Goal: Task Accomplishment & Management: Manage account settings

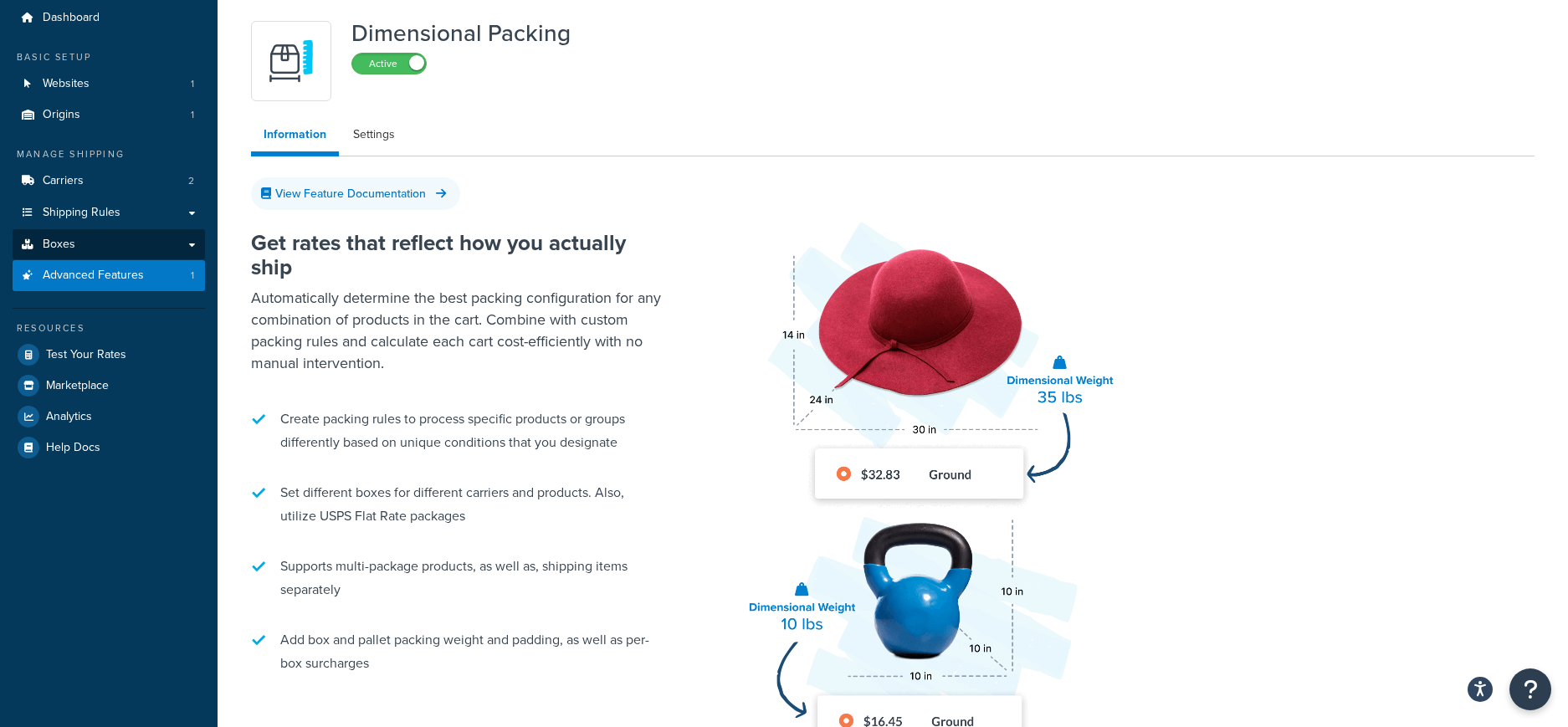
scroll to position [46, 0]
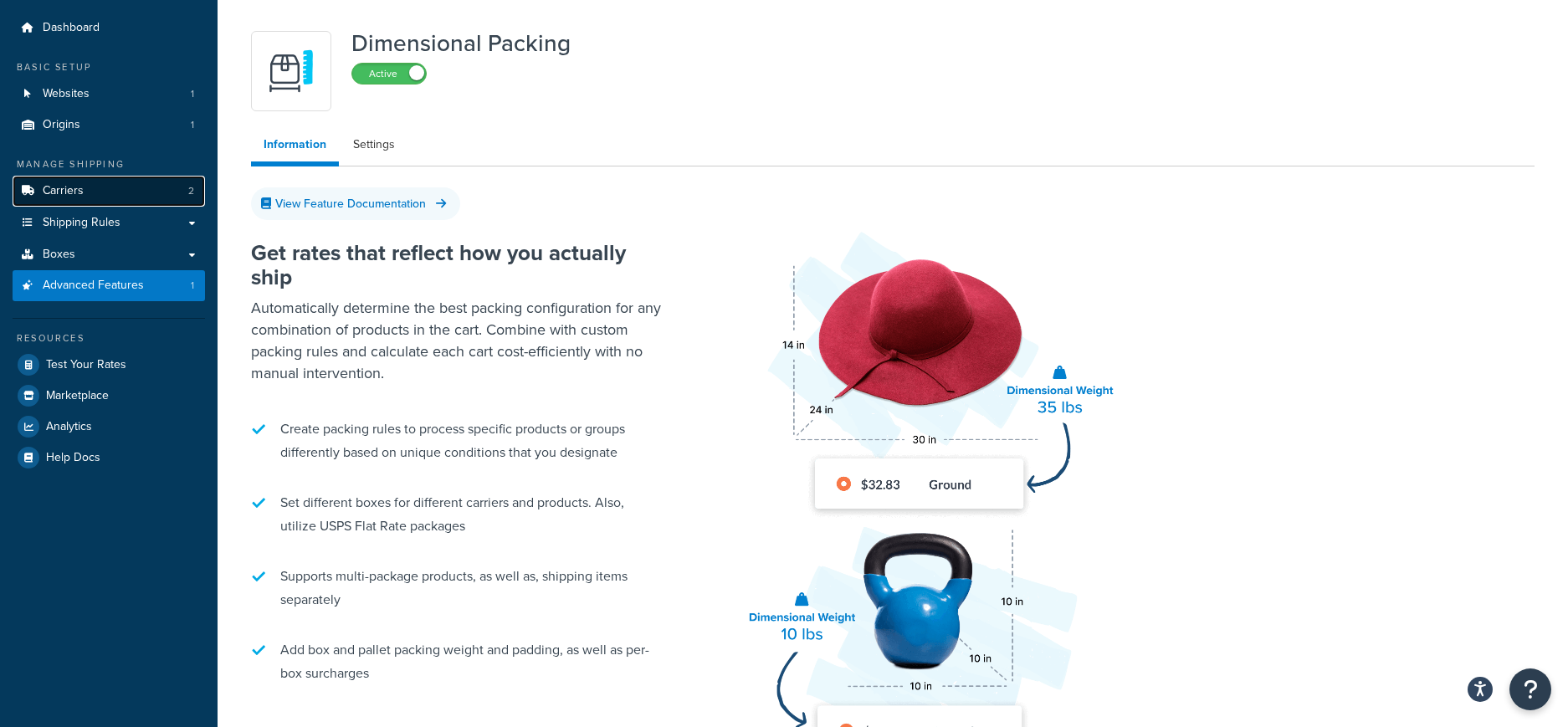
click at [84, 193] on link "Carriers 2" at bounding box center [109, 192] width 193 height 31
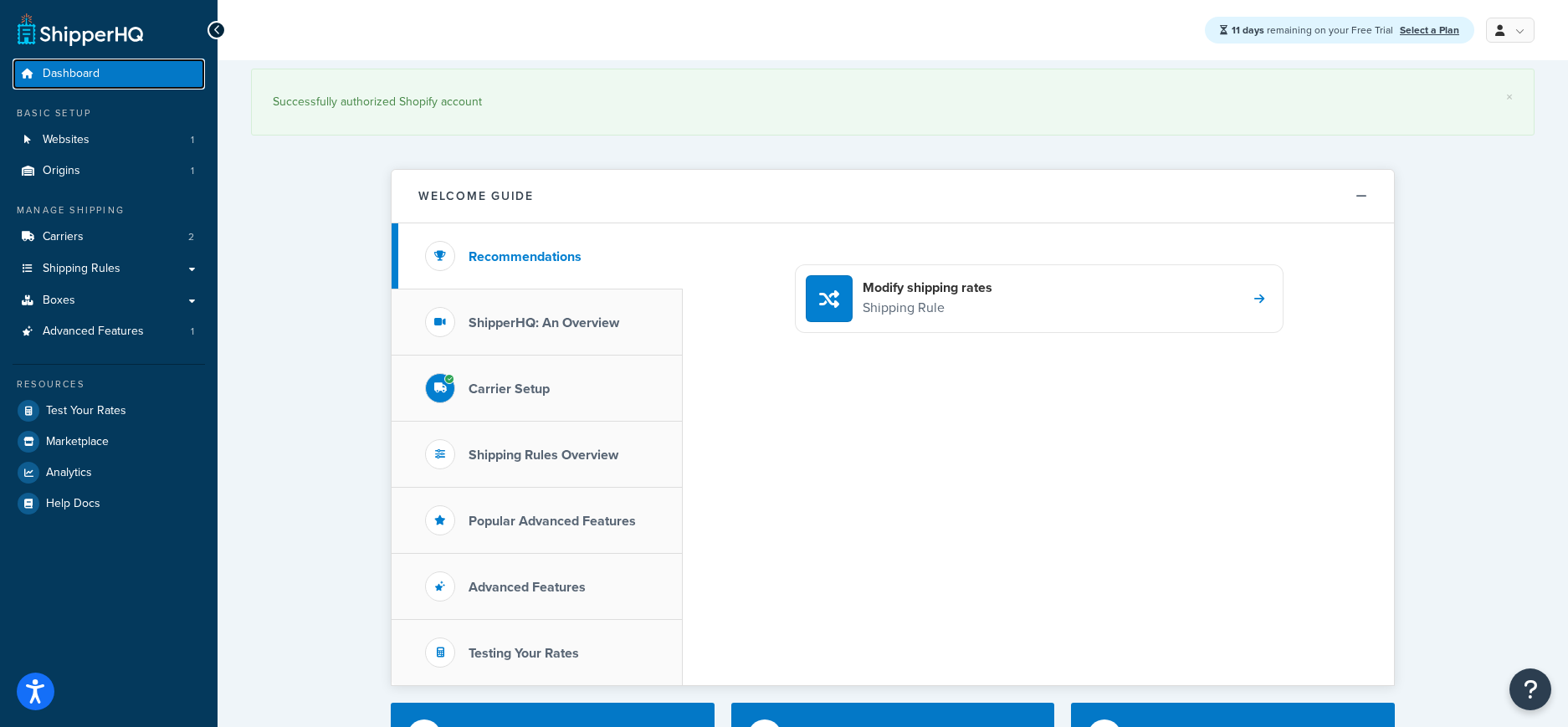
click at [160, 72] on link "Dashboard" at bounding box center [109, 74] width 193 height 31
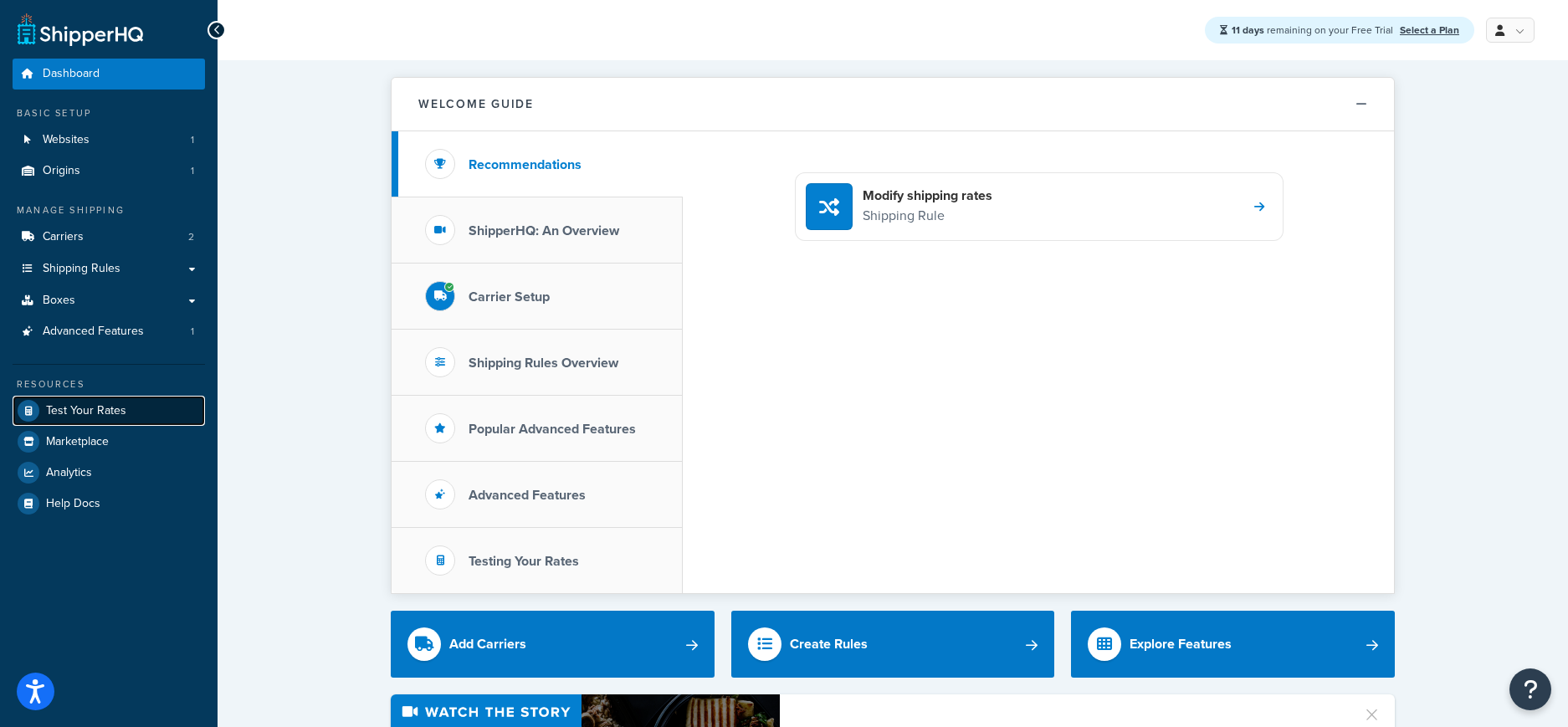
click at [92, 413] on span "Test Your Rates" at bounding box center [86, 411] width 80 height 14
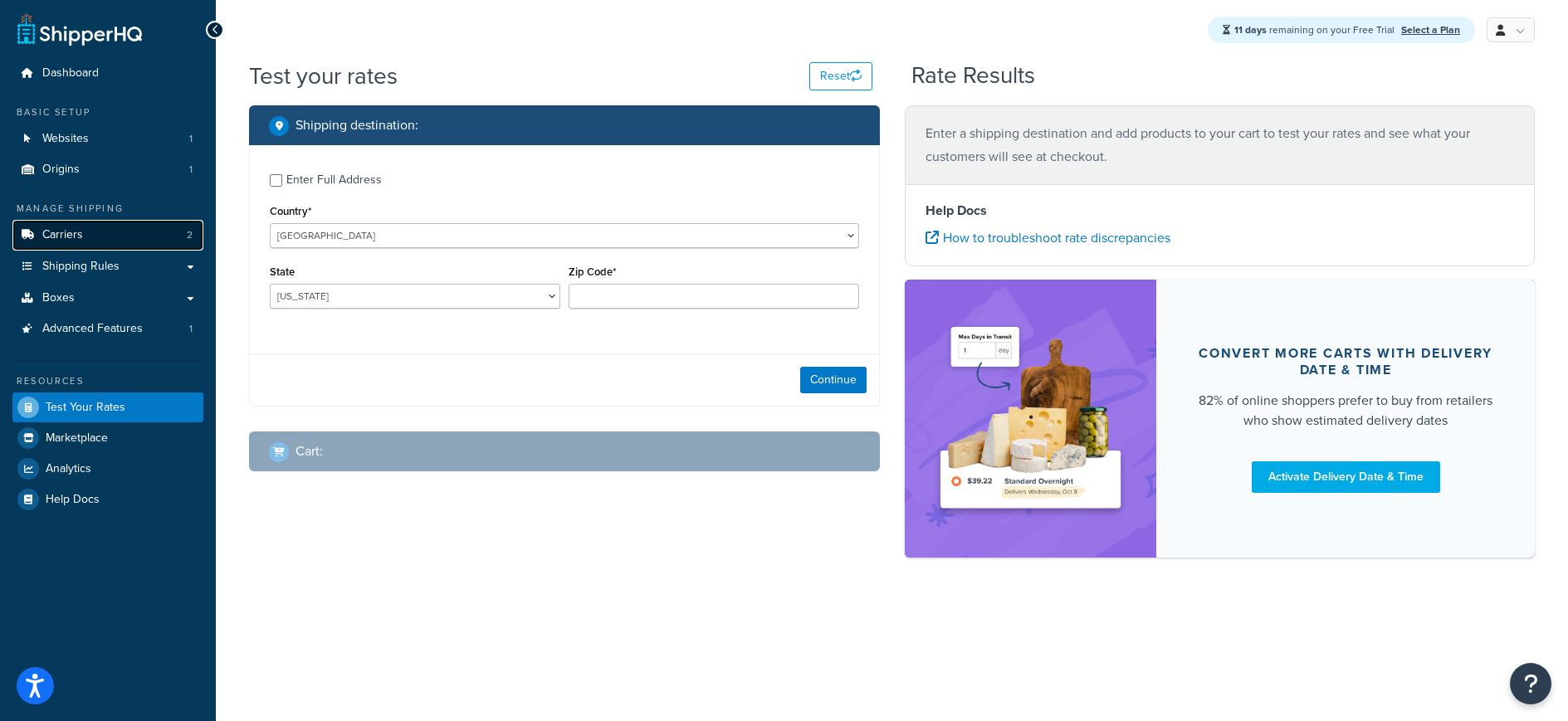
click at [91, 241] on link "Carriers 2" at bounding box center [108, 235] width 191 height 31
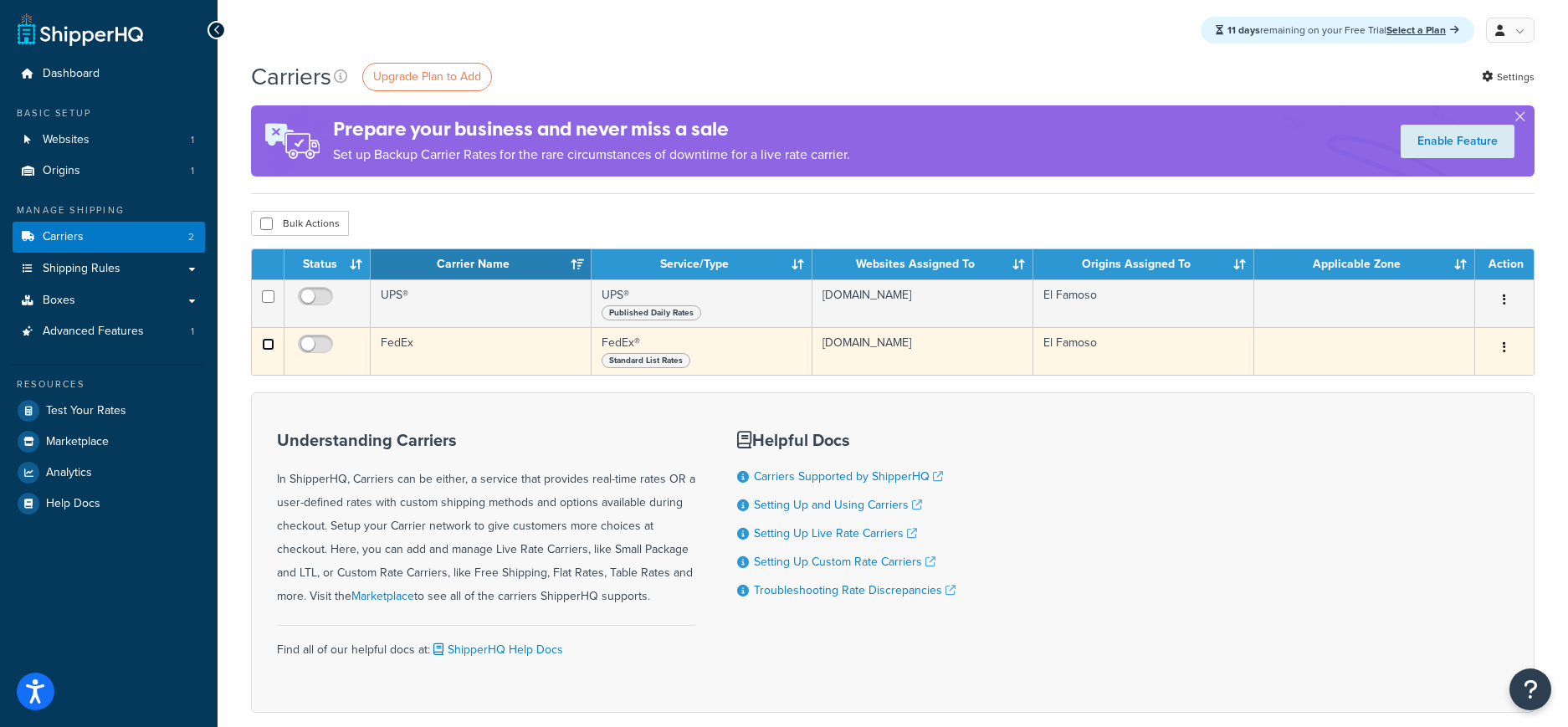
click at [271, 343] on input "checkbox" at bounding box center [268, 344] width 13 height 13
checkbox input "true"
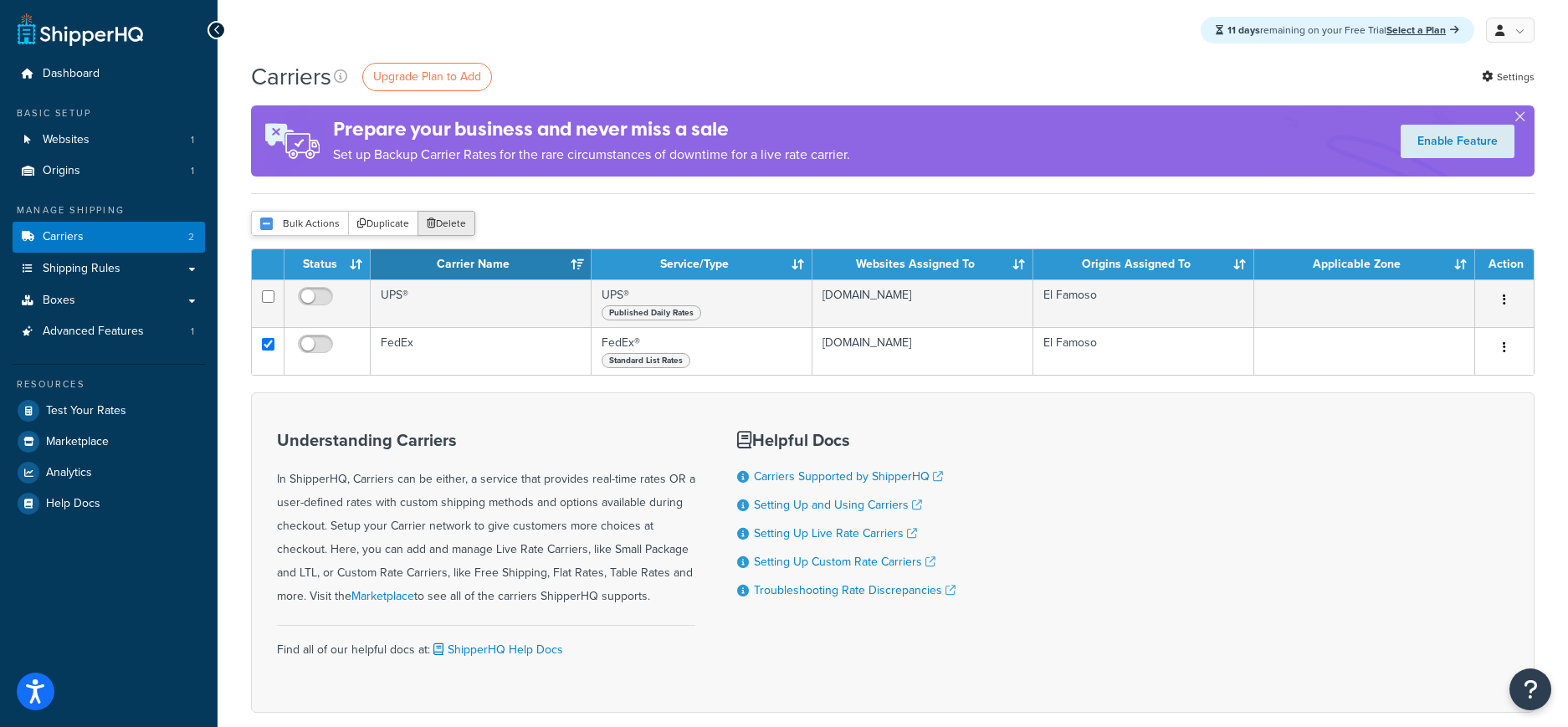
click at [455, 216] on button "Delete" at bounding box center [447, 223] width 58 height 25
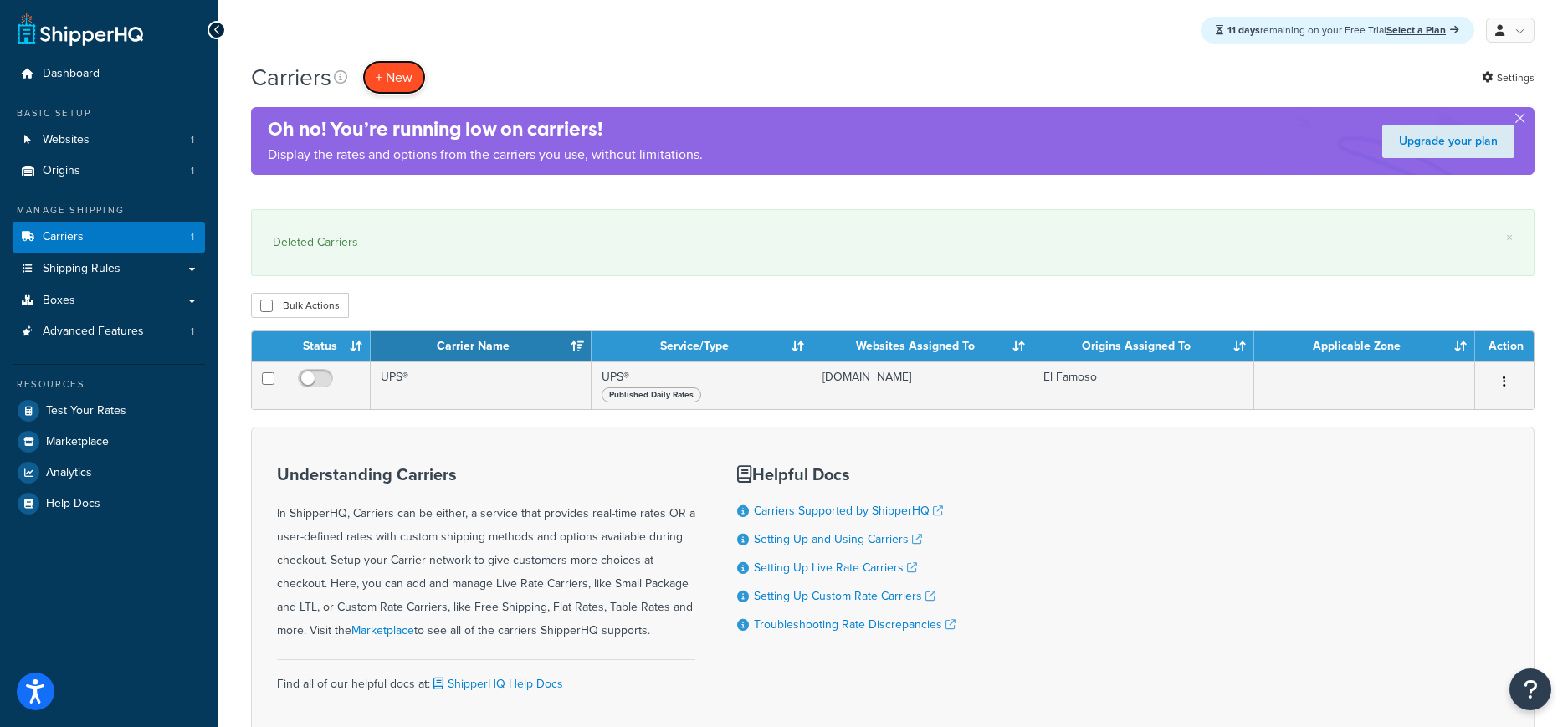
click at [400, 78] on button "+ New" at bounding box center [394, 78] width 64 height 35
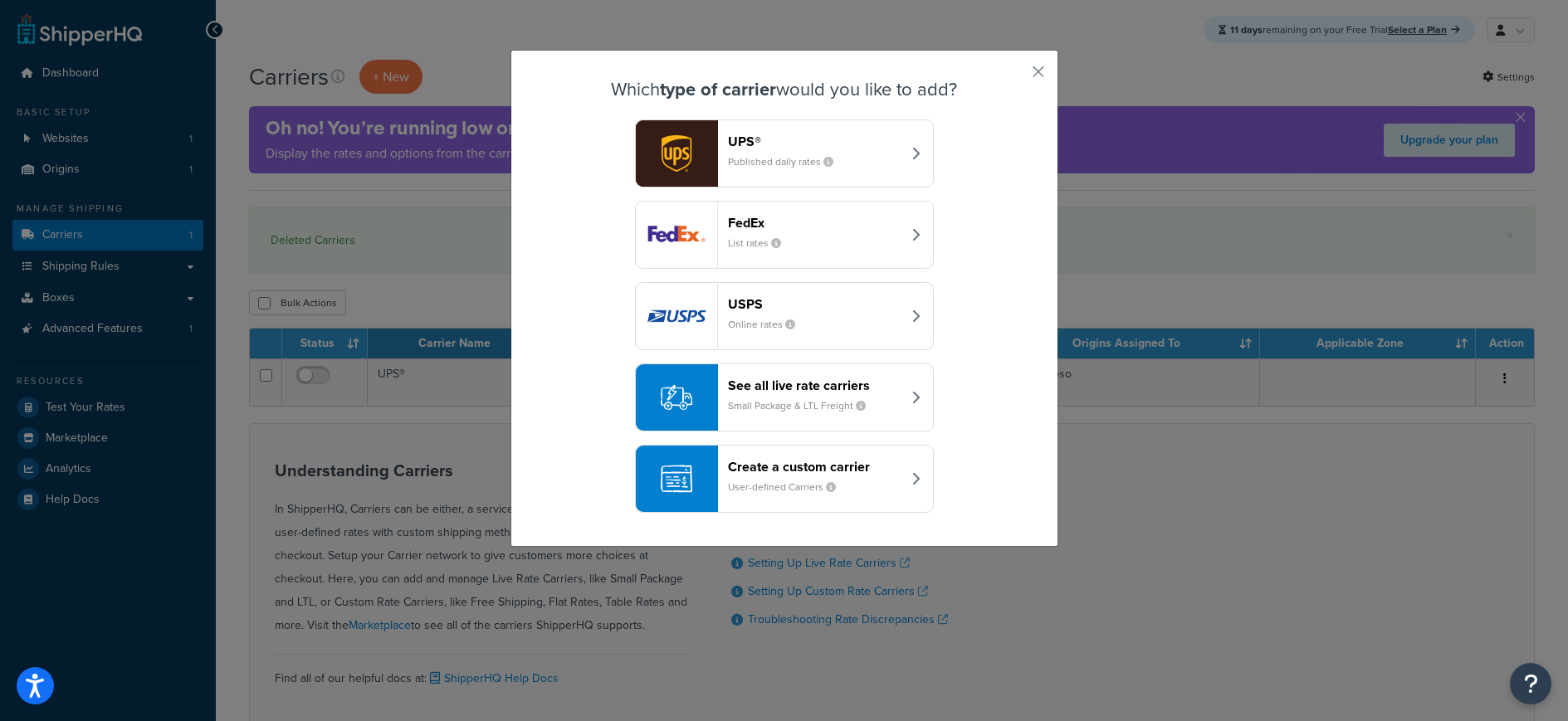
click at [818, 318] on div "USPS Online rates" at bounding box center [815, 316] width 174 height 40
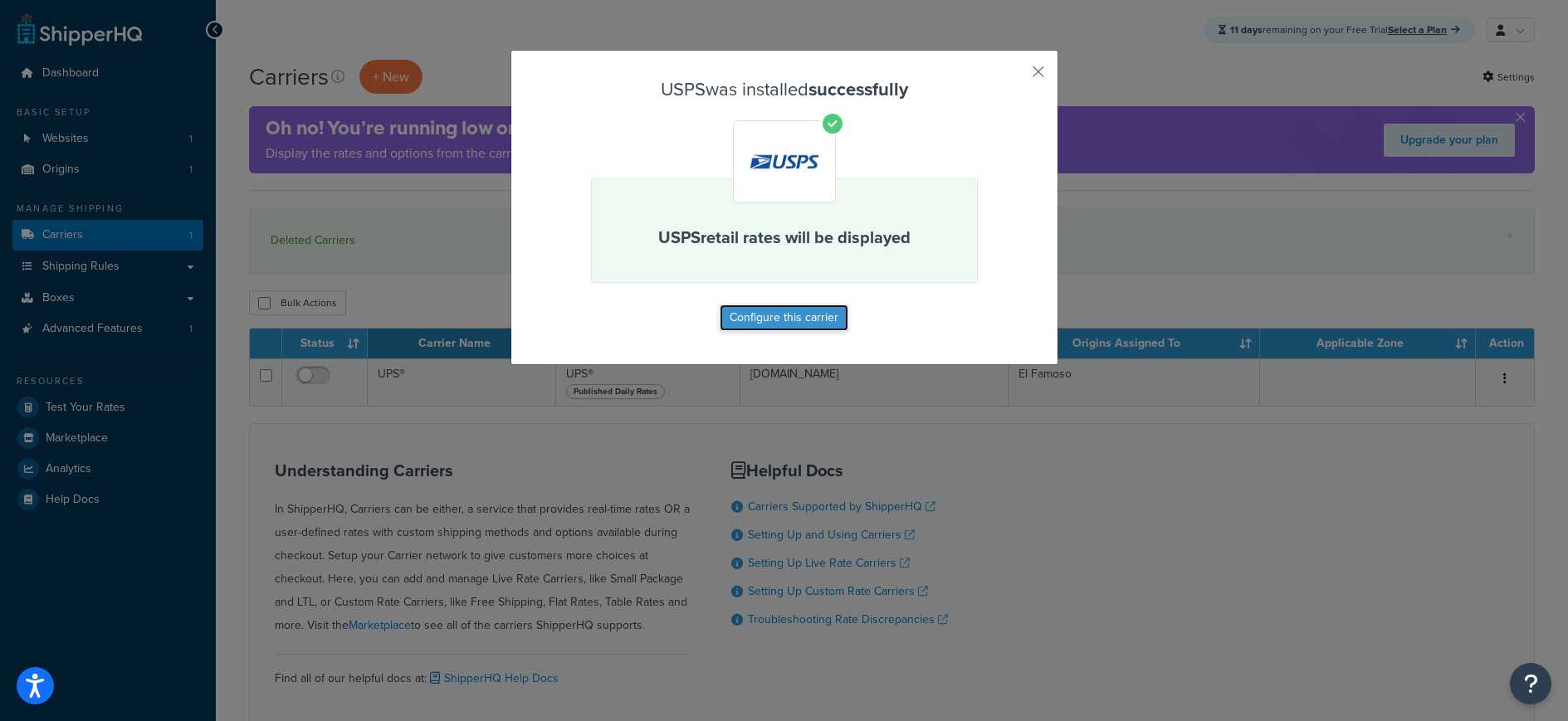
click at [813, 324] on button "Configure this carrier" at bounding box center [784, 318] width 129 height 27
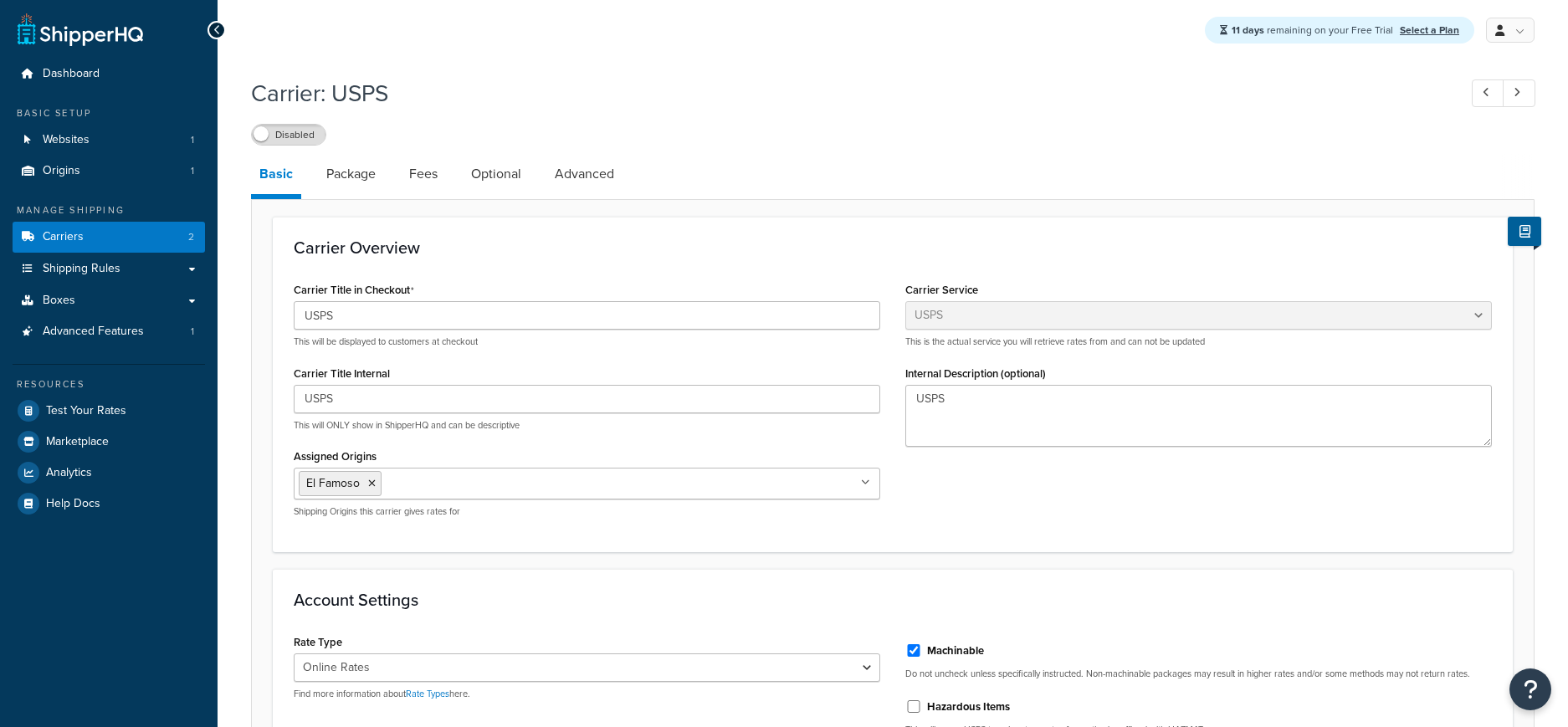
select select "usps"
select select "ONLINE"
click at [110, 227] on link "Carriers 2" at bounding box center [109, 237] width 193 height 31
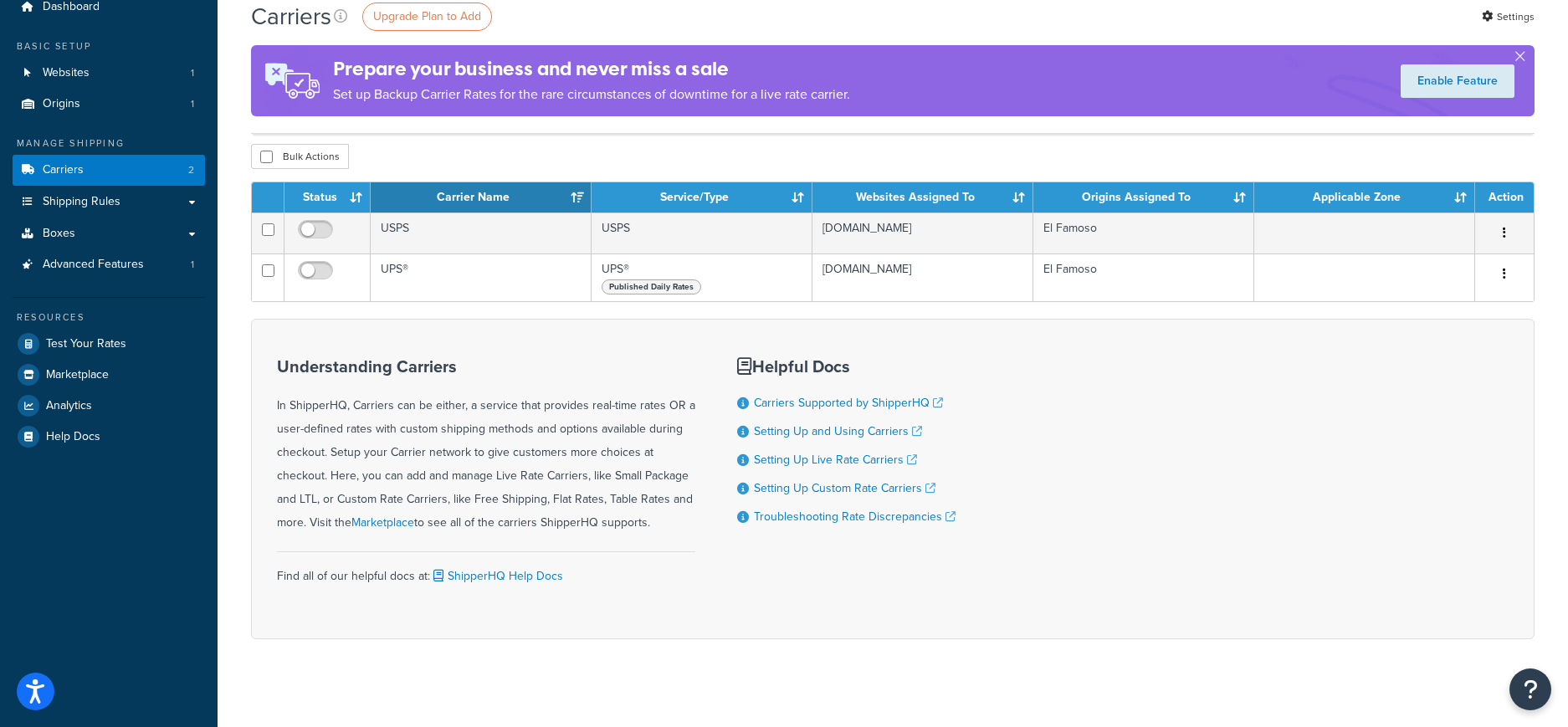
scroll to position [80, 0]
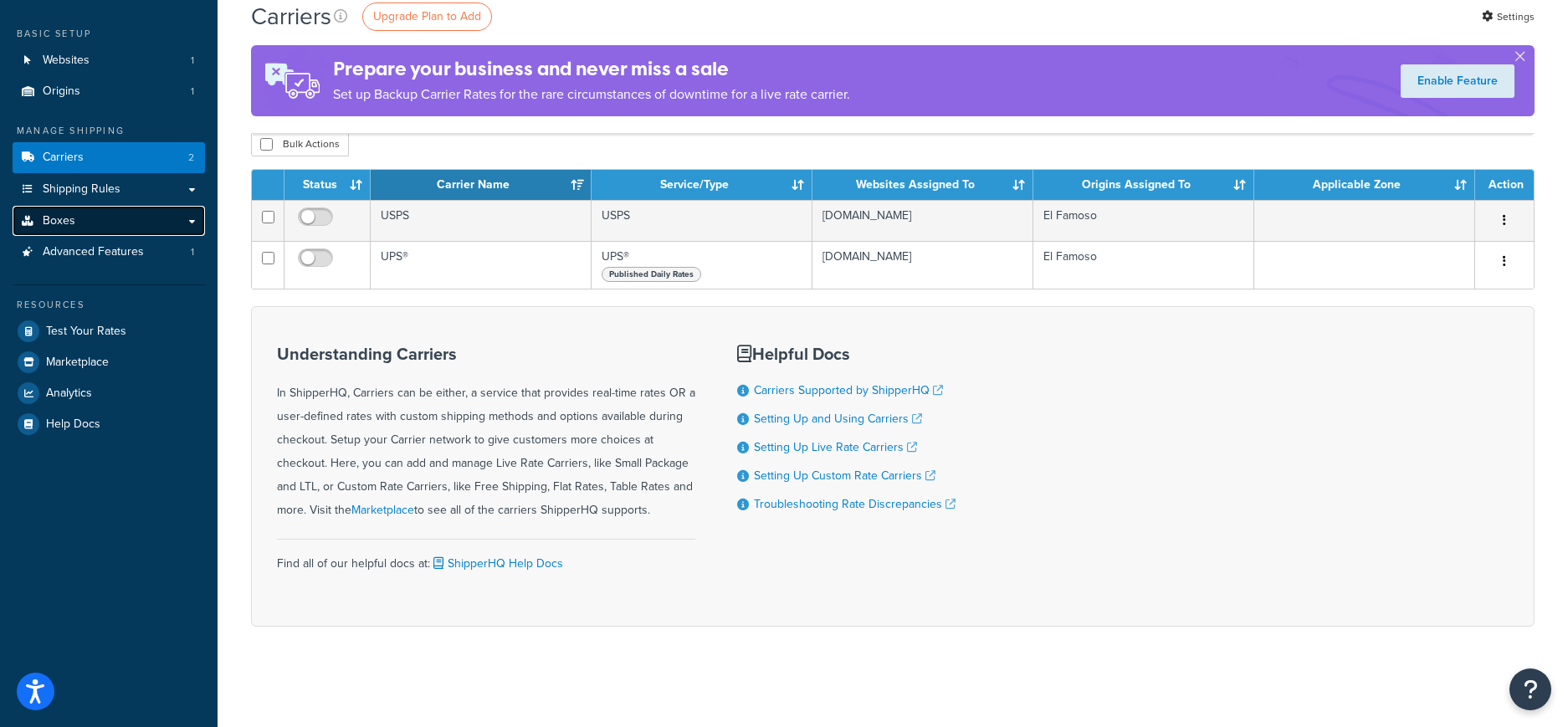
click at [104, 222] on link "Boxes" at bounding box center [109, 221] width 193 height 31
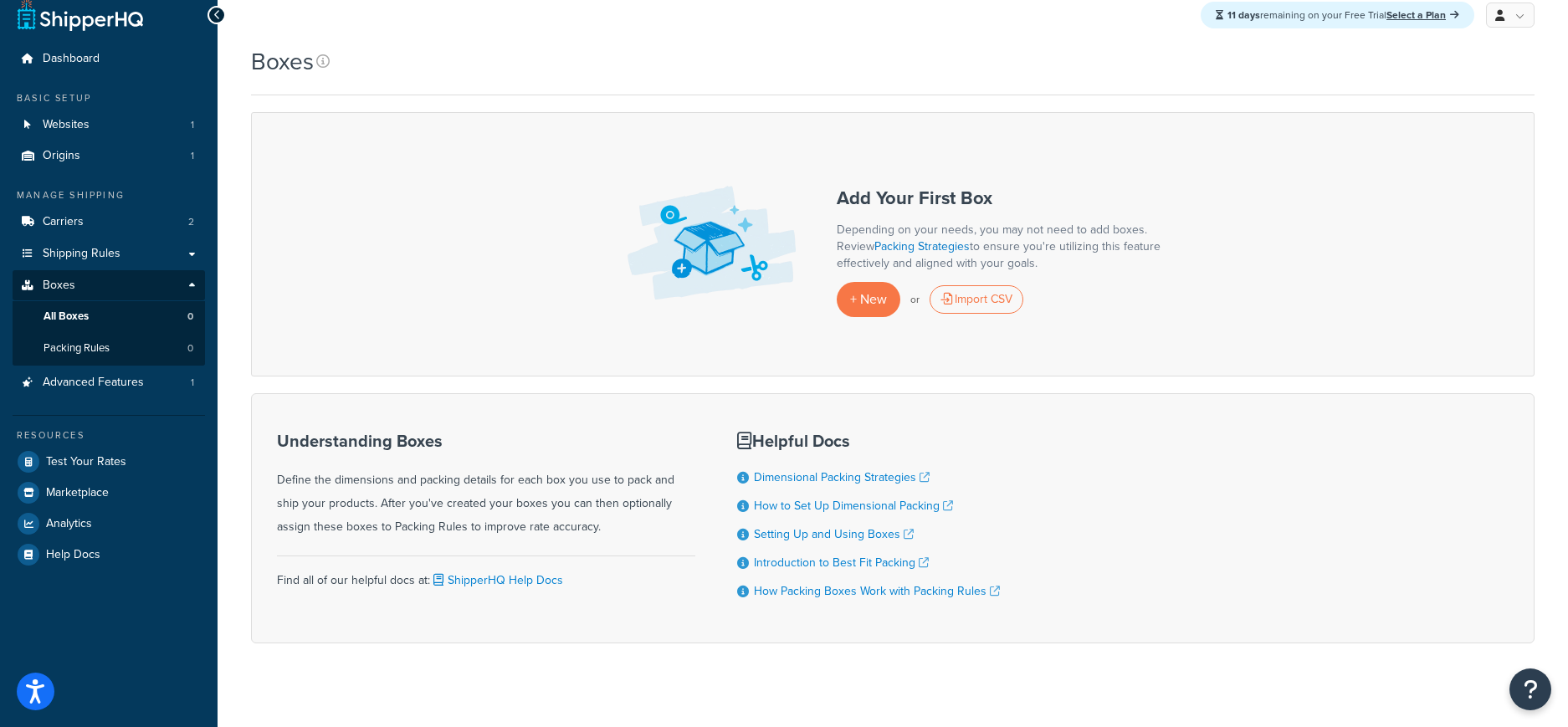
scroll to position [32, 0]
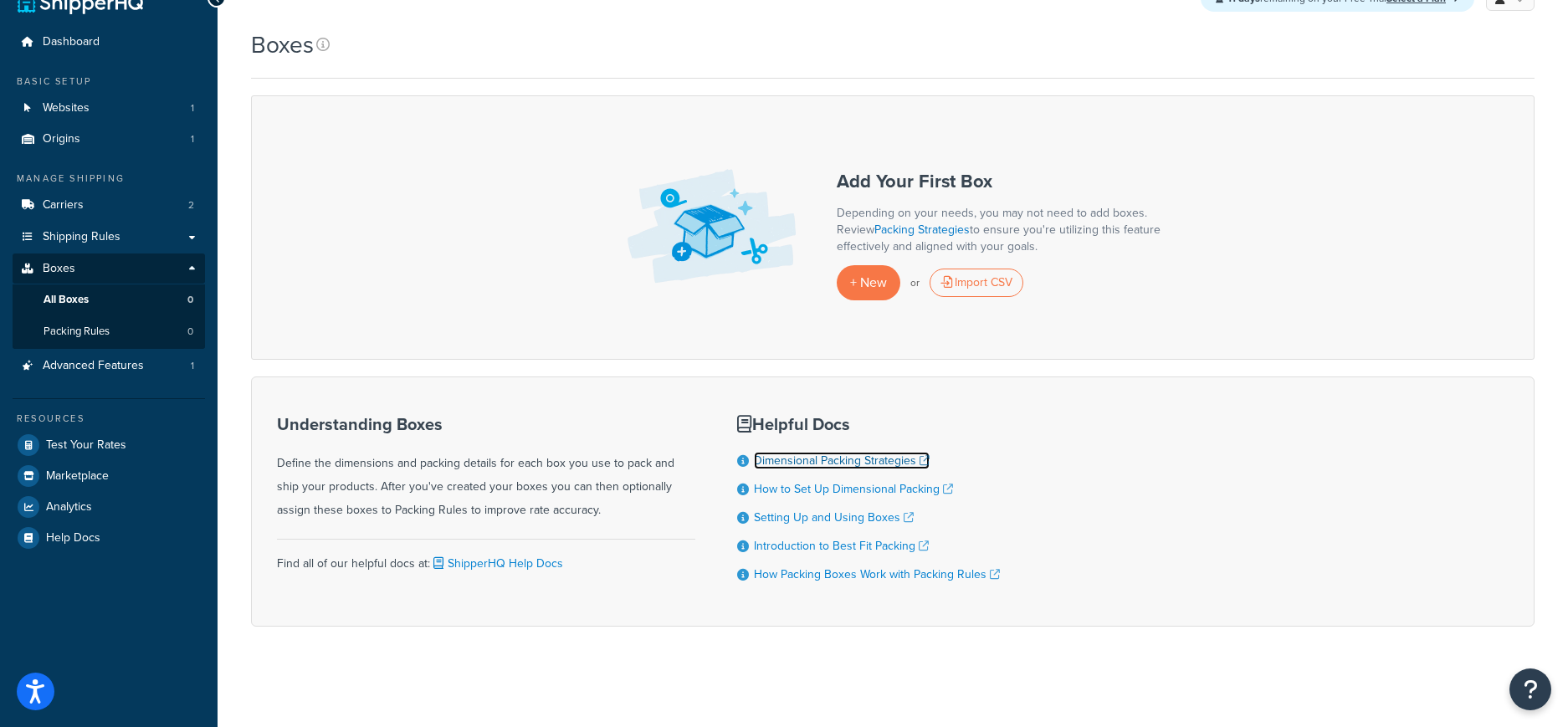
click at [850, 463] on link "Dimensional Packing Strategies" at bounding box center [841, 460] width 176 height 17
click at [865, 490] on link "How to Set Up Dimensional Packing" at bounding box center [853, 489] width 199 height 17
